Goal: Check status

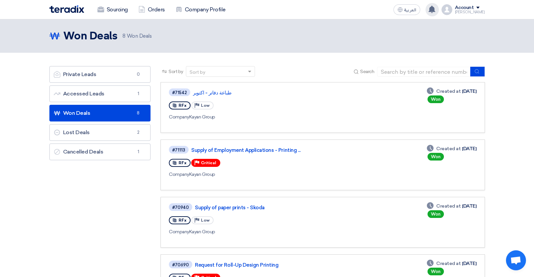
click at [436, 10] on use at bounding box center [432, 9] width 7 height 7
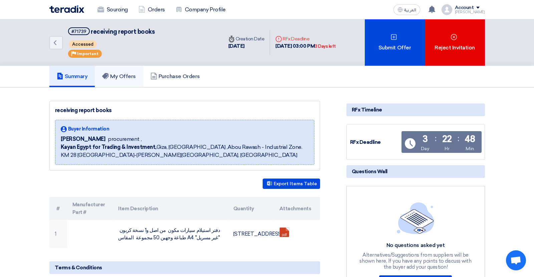
click at [132, 73] on h5 "My Offers" at bounding box center [119, 76] width 34 height 7
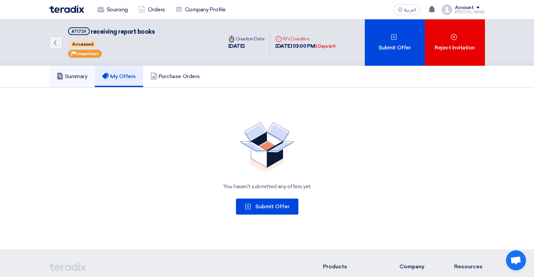
click at [79, 79] on h5 "Summary" at bounding box center [72, 76] width 31 height 7
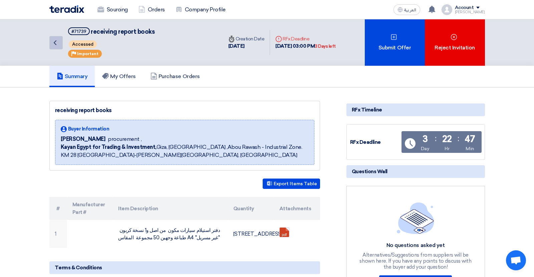
click at [51, 43] on icon "Back" at bounding box center [55, 43] width 8 height 8
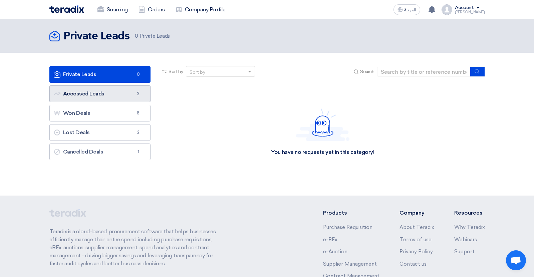
click at [78, 99] on link "Accessed Leads Accessed Leads 2" at bounding box center [100, 94] width 102 height 17
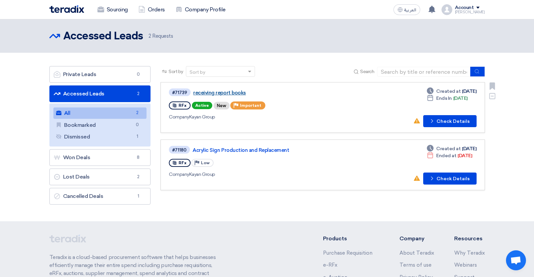
click at [224, 95] on link "receiving report books" at bounding box center [276, 93] width 167 height 6
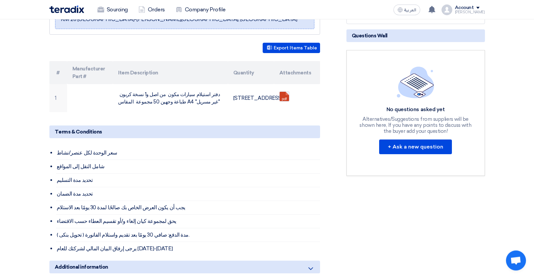
scroll to position [137, 0]
